Goal: Share content

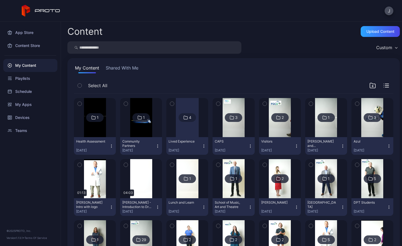
click at [94, 138] on button "Health Assessment [DATE]" at bounding box center [95, 146] width 42 height 18
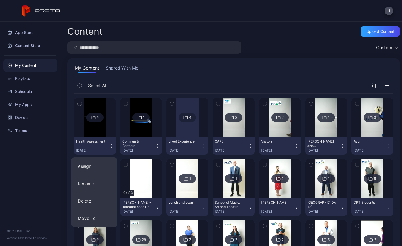
click at [92, 133] on img at bounding box center [95, 117] width 22 height 39
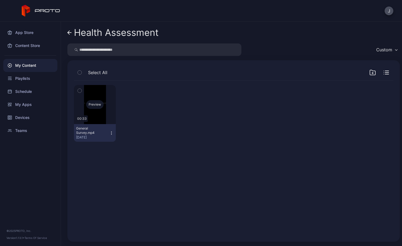
click at [98, 108] on div "Preview" at bounding box center [94, 104] width 17 height 9
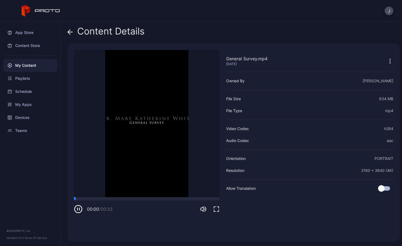
click at [79, 208] on icon "button" at bounding box center [78, 209] width 9 height 9
click at [78, 208] on icon "button" at bounding box center [78, 209] width 9 height 9
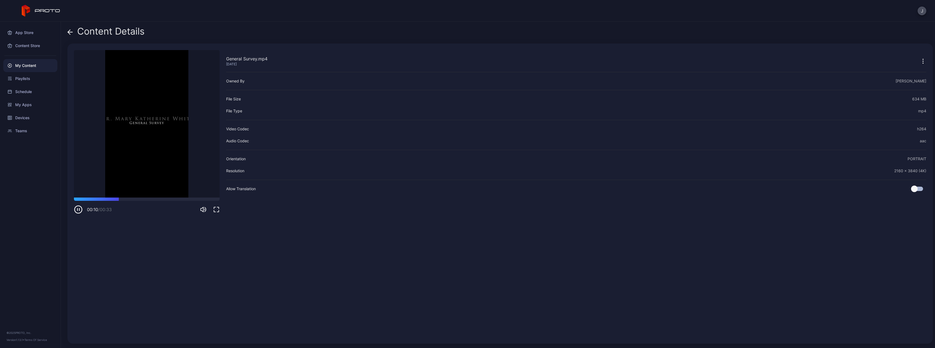
click at [73, 33] on icon at bounding box center [69, 31] width 5 height 5
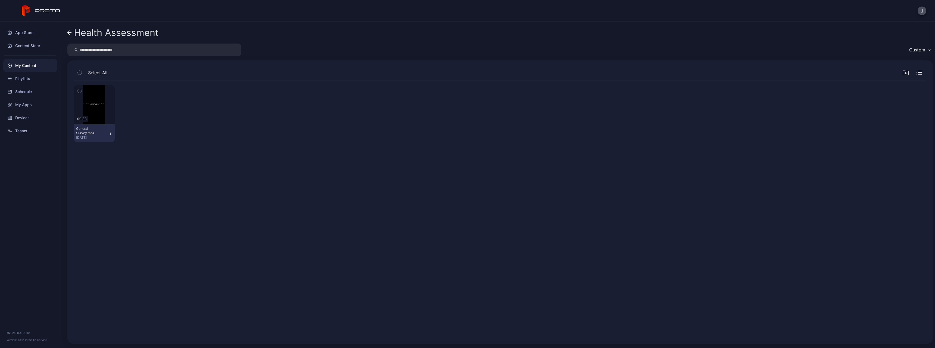
click at [70, 31] on icon at bounding box center [69, 32] width 4 height 5
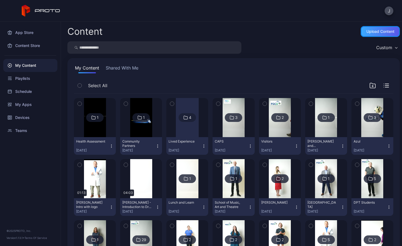
click at [369, 28] on div "Upload Content" at bounding box center [380, 31] width 39 height 11
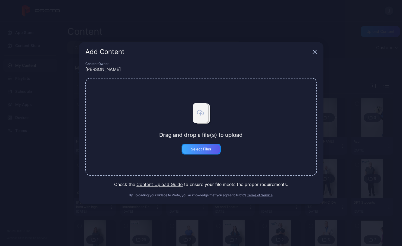
click at [202, 150] on div "Select Files" at bounding box center [201, 149] width 20 height 4
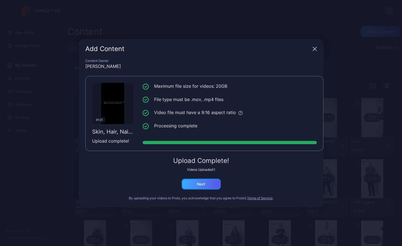
click at [201, 182] on div "Next" at bounding box center [201, 184] width 8 height 4
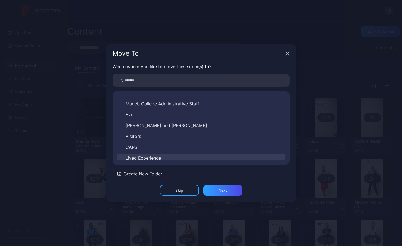
scroll to position [204, 0]
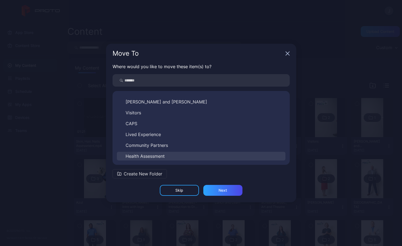
click at [165, 157] on span "Health Assessment" at bounding box center [145, 156] width 39 height 7
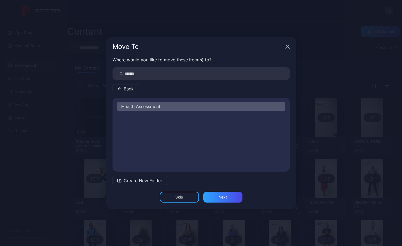
scroll to position [0, 0]
click at [227, 196] on div "Next" at bounding box center [222, 197] width 39 height 11
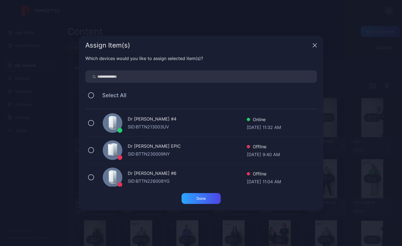
scroll to position [82, 0]
click at [92, 124] on button at bounding box center [91, 123] width 6 height 6
click at [203, 197] on div "Done" at bounding box center [200, 198] width 9 height 4
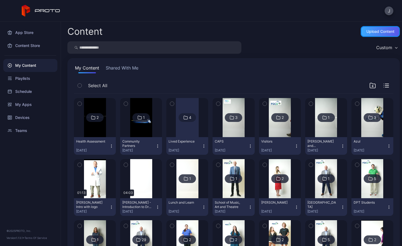
click at [383, 33] on div "Upload Content" at bounding box center [380, 31] width 28 height 4
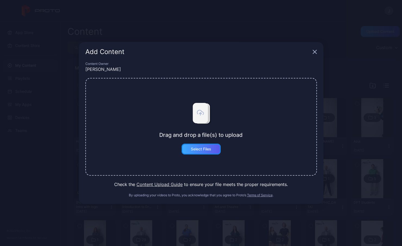
click at [199, 152] on div "Select Files" at bounding box center [201, 149] width 39 height 11
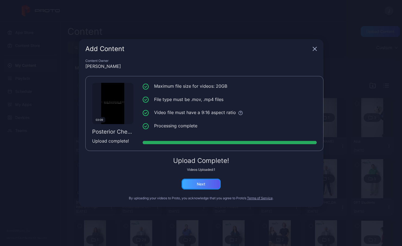
click at [194, 182] on div "Next" at bounding box center [201, 184] width 39 height 11
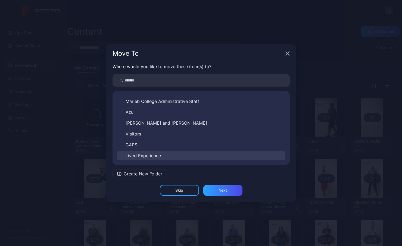
scroll to position [204, 0]
click at [185, 158] on button "Health Assessment" at bounding box center [201, 156] width 168 height 9
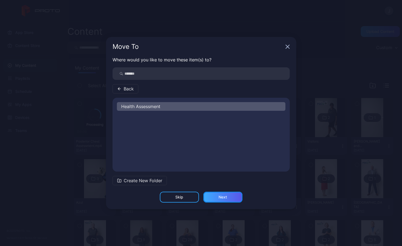
click at [227, 197] on div "Next" at bounding box center [222, 197] width 39 height 11
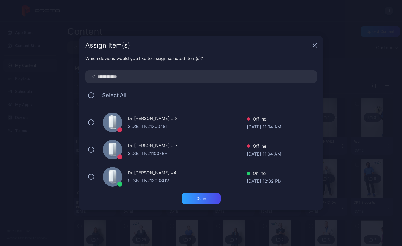
scroll to position [82, 0]
click at [92, 126] on div "Dr [PERSON_NAME] #4 SID: BTTN213003UV Online [DATE] 12:02 PM" at bounding box center [204, 122] width 238 height 27
click at [200, 200] on div "Done" at bounding box center [200, 198] width 9 height 4
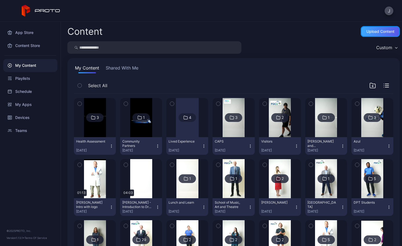
click at [371, 35] on div "Upload Content" at bounding box center [380, 31] width 39 height 11
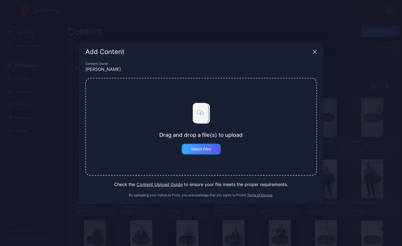
click at [206, 150] on div "Select Files" at bounding box center [201, 149] width 20 height 4
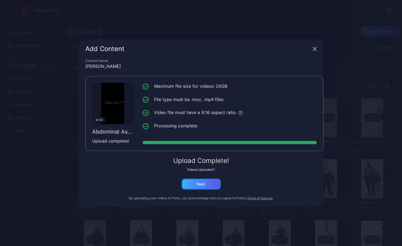
click at [204, 185] on div "Next" at bounding box center [201, 184] width 8 height 4
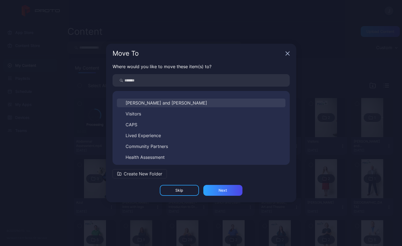
scroll to position [204, 0]
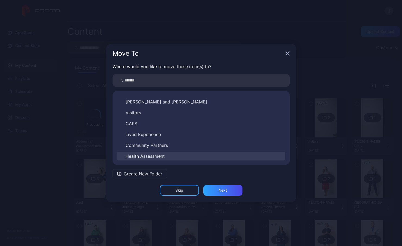
click at [194, 157] on button "Health Assessment" at bounding box center [201, 156] width 168 height 9
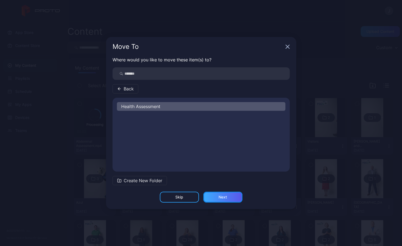
click at [216, 195] on div "Next" at bounding box center [222, 197] width 39 height 11
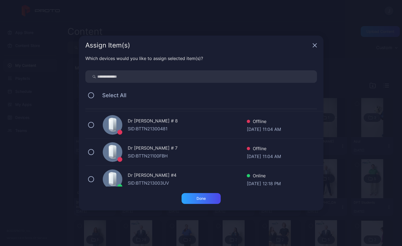
scroll to position [54, 0]
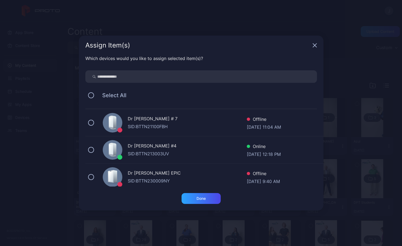
click at [91, 154] on div "Dr [PERSON_NAME] #4 SID: BTTN213003UV Online [DATE] 12:18 PM" at bounding box center [204, 149] width 238 height 27
click at [194, 198] on div "Done" at bounding box center [201, 198] width 39 height 11
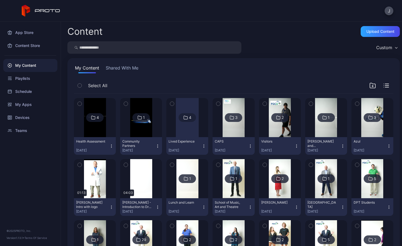
click at [110, 146] on icon "button" at bounding box center [111, 146] width 4 height 4
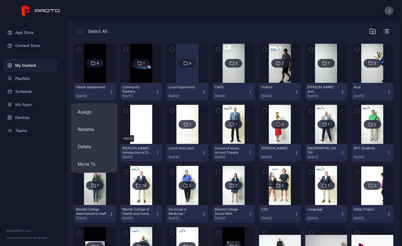
click at [100, 68] on div "4" at bounding box center [95, 63] width 42 height 39
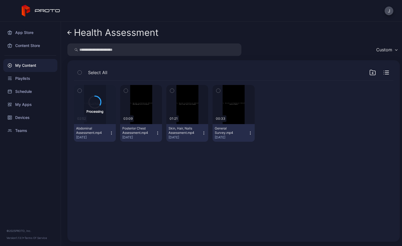
click at [248, 132] on icon "button" at bounding box center [250, 133] width 4 height 4
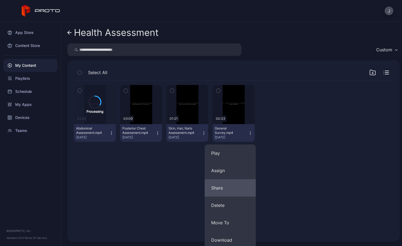
click at [226, 188] on button "Share" at bounding box center [230, 187] width 51 height 17
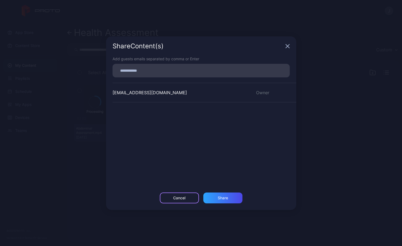
click at [179, 198] on div "Cancel" at bounding box center [179, 198] width 12 height 4
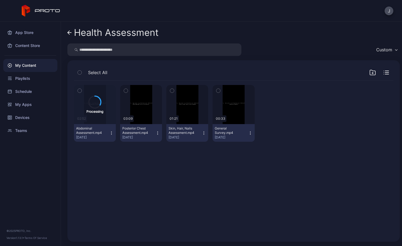
click at [153, 134] on div "Posterior Chest Assessment.mp4 [DATE]" at bounding box center [138, 132] width 33 height 13
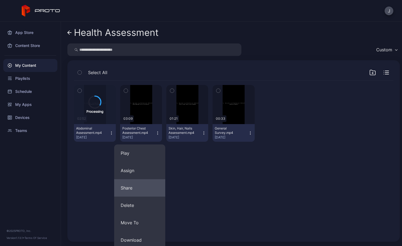
click at [137, 191] on button "Share" at bounding box center [139, 187] width 51 height 17
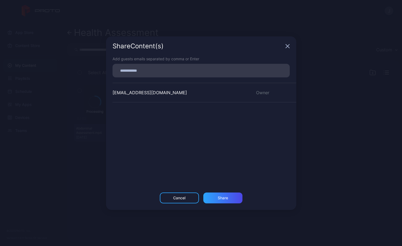
click at [135, 73] on input at bounding box center [201, 70] width 171 height 7
paste input
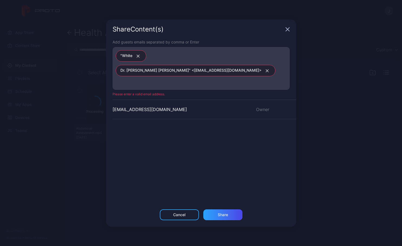
click at [138, 58] on icon "button" at bounding box center [138, 56] width 4 height 3
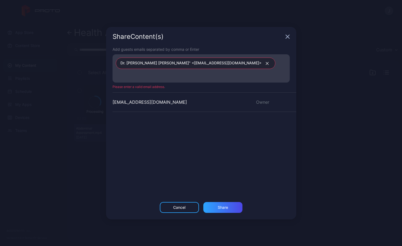
click at [205, 69] on div "Dr. [PERSON_NAME] [PERSON_NAME]" <[EMAIL_ADDRESS][DOMAIN_NAME]>" at bounding box center [196, 63] width 160 height 11
click at [266, 65] on icon "button" at bounding box center [267, 63] width 3 height 3
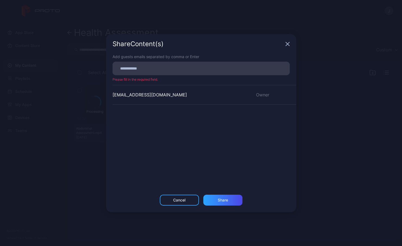
click at [132, 69] on input at bounding box center [201, 68] width 171 height 7
paste input
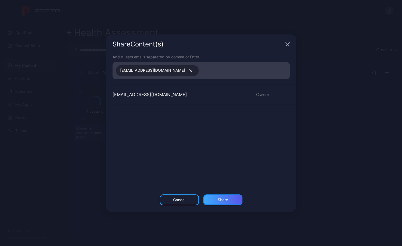
click at [219, 202] on div "Share" at bounding box center [223, 200] width 10 height 4
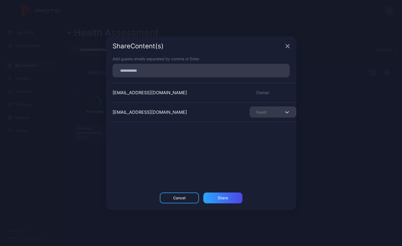
click at [284, 47] on div "Share Content (s)" at bounding box center [201, 46] width 190 height 20
click at [285, 47] on icon "button" at bounding box center [287, 46] width 4 height 4
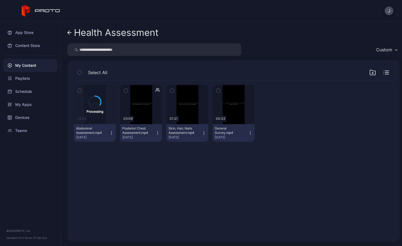
click at [202, 134] on icon "button" at bounding box center [204, 133] width 4 height 4
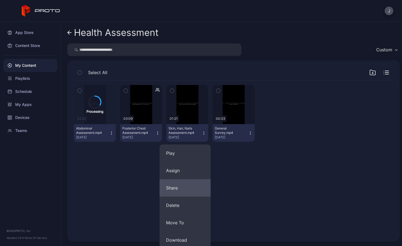
click at [178, 188] on button "Share" at bounding box center [185, 187] width 51 height 17
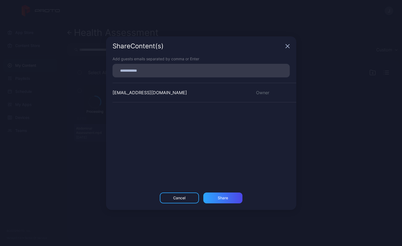
click at [136, 72] on input at bounding box center [201, 70] width 171 height 7
paste input
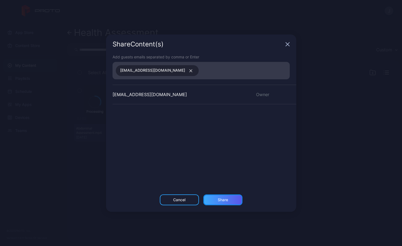
click at [222, 202] on div "Share" at bounding box center [223, 200] width 10 height 4
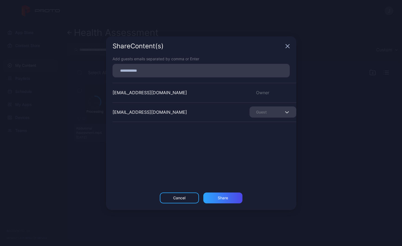
click at [285, 45] on icon "button" at bounding box center [287, 46] width 4 height 4
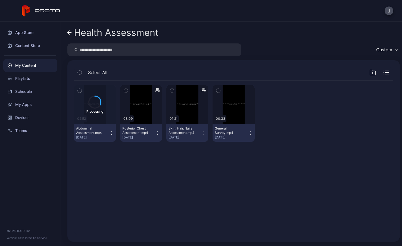
click at [248, 132] on icon "button" at bounding box center [250, 133] width 4 height 4
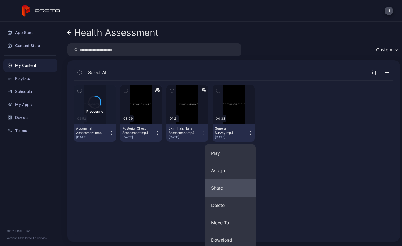
click at [224, 186] on button "Share" at bounding box center [230, 187] width 51 height 17
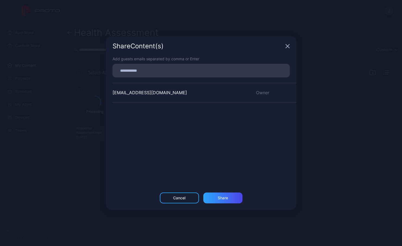
click at [139, 72] on input at bounding box center [201, 70] width 171 height 7
paste input
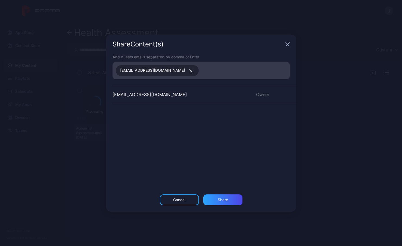
click at [227, 207] on div "Cancel Share" at bounding box center [201, 203] width 190 height 17
drag, startPoint x: 227, startPoint y: 199, endPoint x: 227, endPoint y: 196, distance: 2.7
click at [227, 198] on div "Share" at bounding box center [223, 200] width 10 height 4
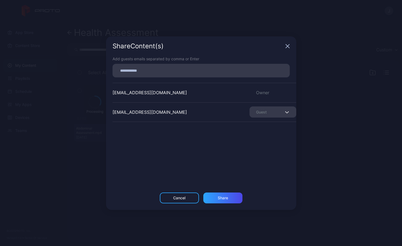
click at [286, 49] on div "Share Content (s)" at bounding box center [201, 46] width 190 height 20
click at [289, 45] on icon "button" at bounding box center [288, 46] width 4 height 4
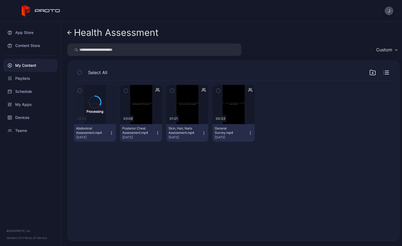
click at [111, 134] on icon "button" at bounding box center [111, 133] width 4 height 4
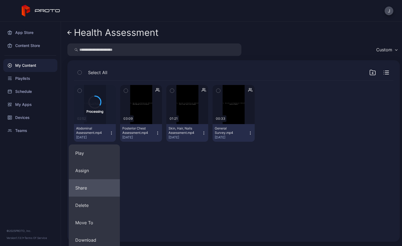
click at [96, 185] on button "Share" at bounding box center [94, 187] width 51 height 17
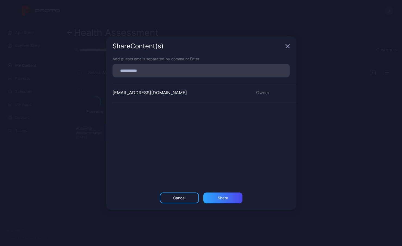
click at [140, 72] on input at bounding box center [201, 70] width 171 height 7
paste input
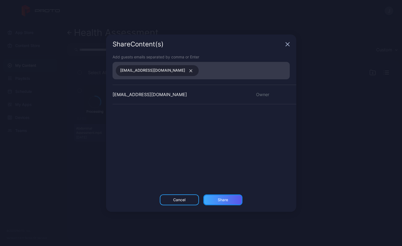
click at [220, 202] on div "Share" at bounding box center [222, 200] width 39 height 11
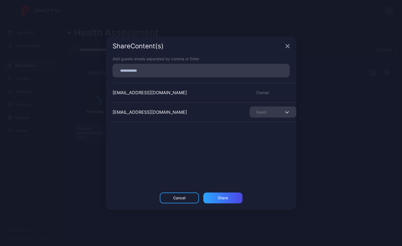
click at [287, 46] on icon "button" at bounding box center [288, 46] width 4 height 4
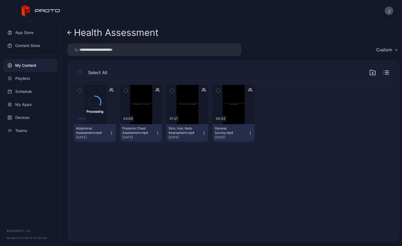
click at [70, 32] on icon at bounding box center [69, 32] width 4 height 5
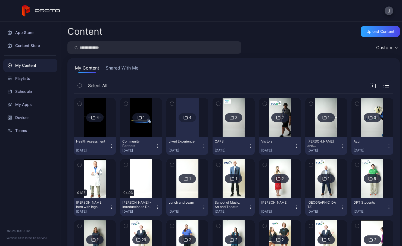
click at [96, 135] on img at bounding box center [95, 117] width 22 height 39
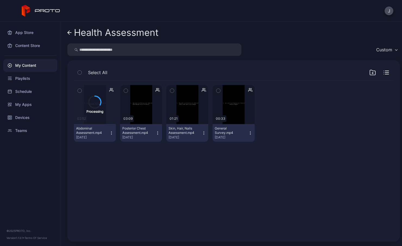
click at [69, 32] on icon at bounding box center [69, 32] width 4 height 5
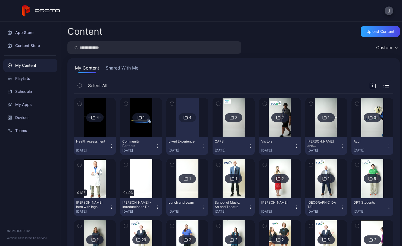
click at [89, 132] on img at bounding box center [95, 117] width 22 height 39
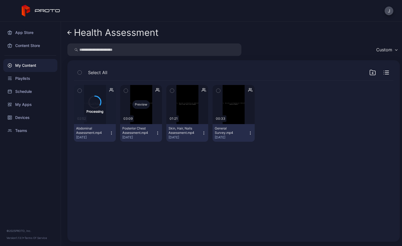
click at [138, 117] on div "Preview" at bounding box center [141, 104] width 42 height 39
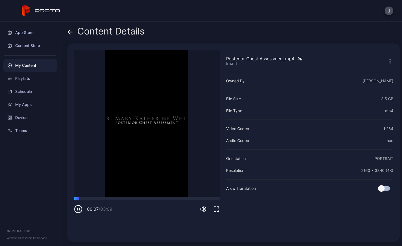
click at [68, 32] on icon at bounding box center [69, 32] width 2 height 5
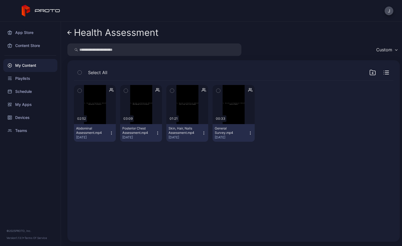
click at [72, 31] on link "Health Assessment" at bounding box center [112, 32] width 91 height 13
